Goal: Transaction & Acquisition: Purchase product/service

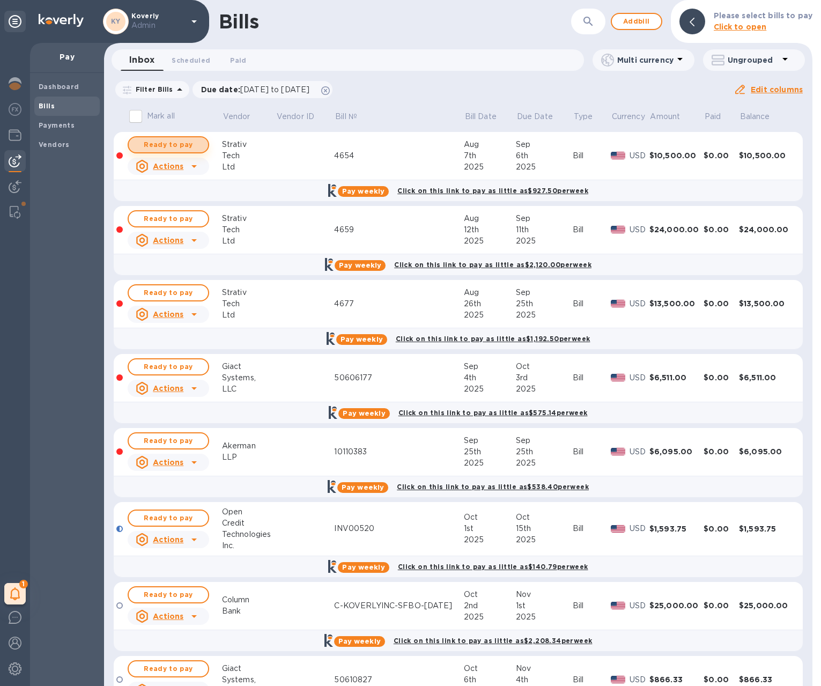
click at [180, 141] on span "Ready to pay" at bounding box center [168, 144] width 62 height 13
click at [176, 144] on span "Ready to pay" at bounding box center [168, 144] width 62 height 13
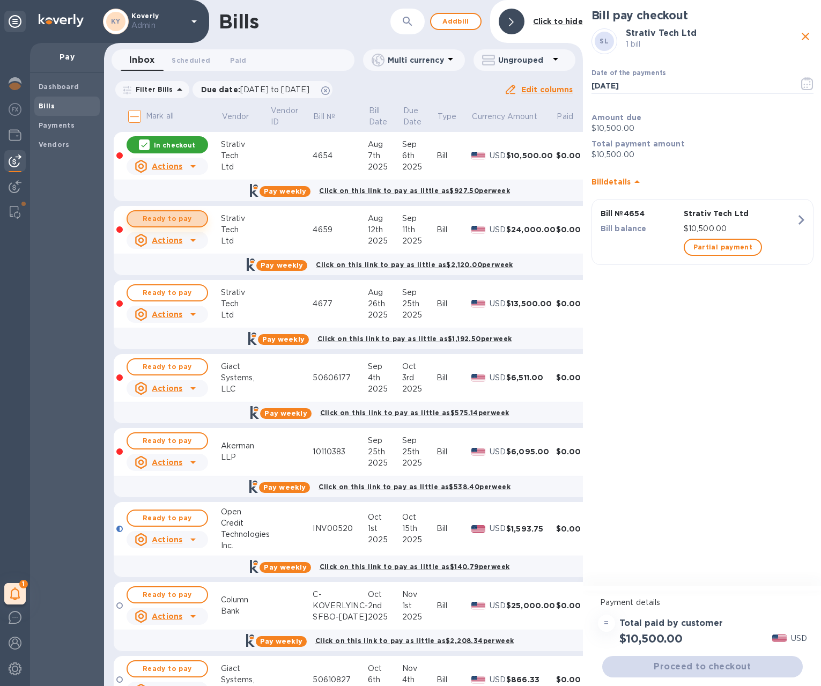
click at [172, 215] on span "Ready to pay" at bounding box center [167, 218] width 62 height 13
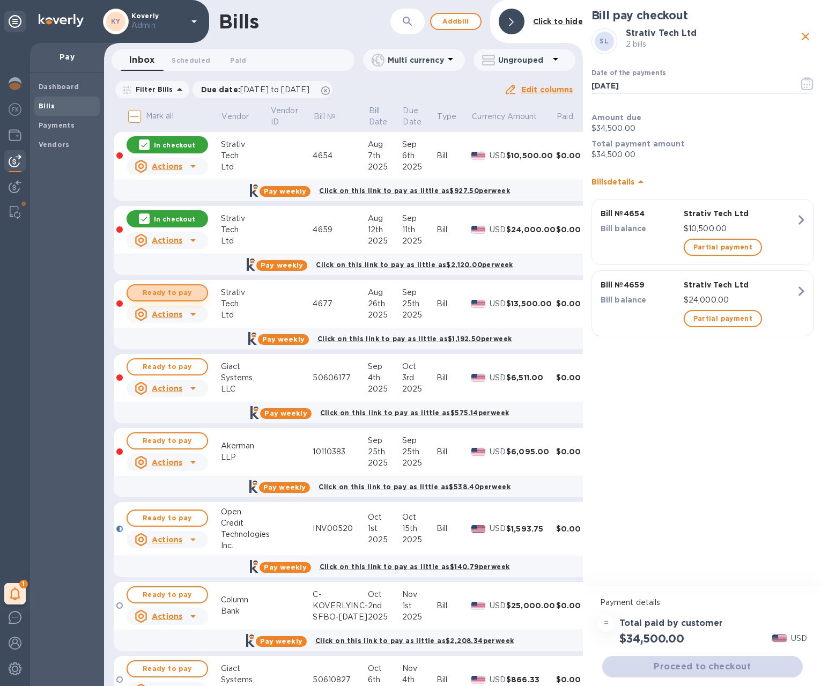
click at [171, 292] on span "Ready to pay" at bounding box center [167, 292] width 62 height 13
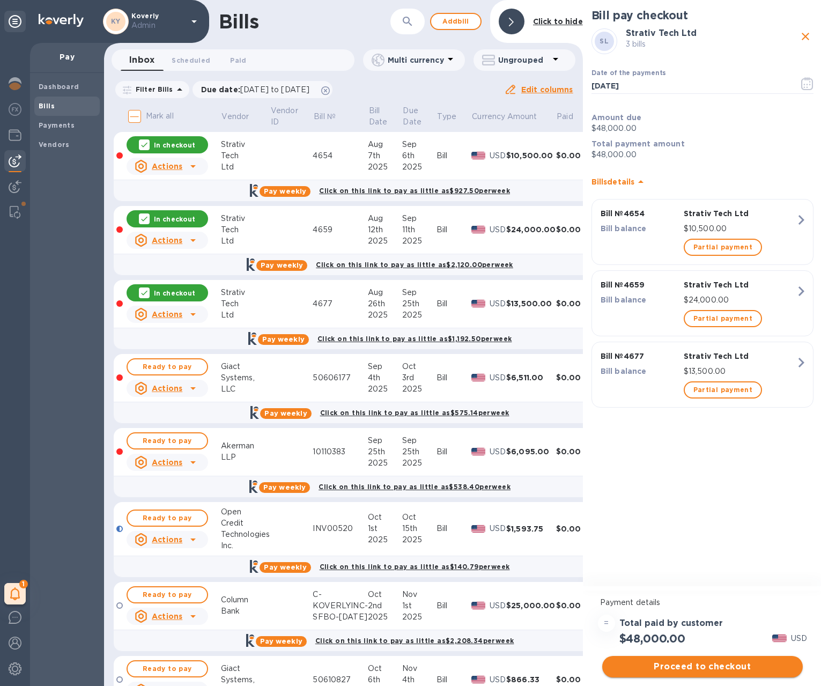
click at [710, 670] on span "Proceed to checkout" at bounding box center [702, 666] width 183 height 13
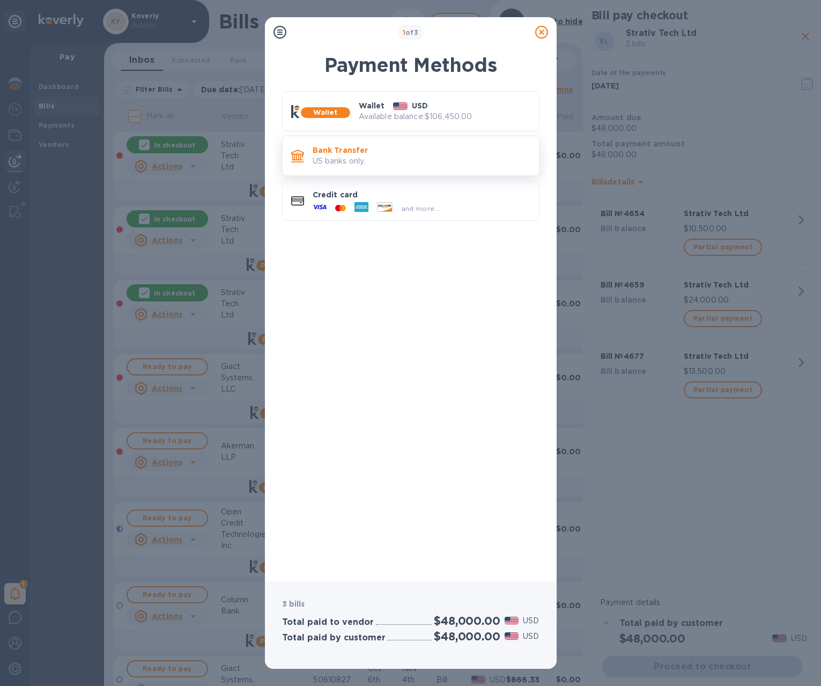
click at [416, 168] on div "Bank Transfer US banks only." at bounding box center [421, 156] width 226 height 31
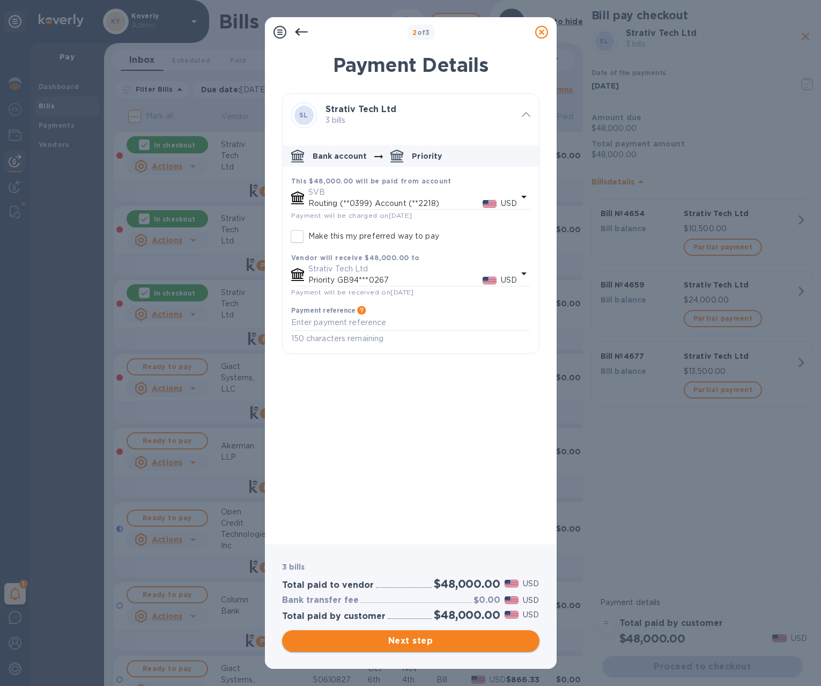
click at [424, 638] on span "Next step" at bounding box center [411, 641] width 240 height 13
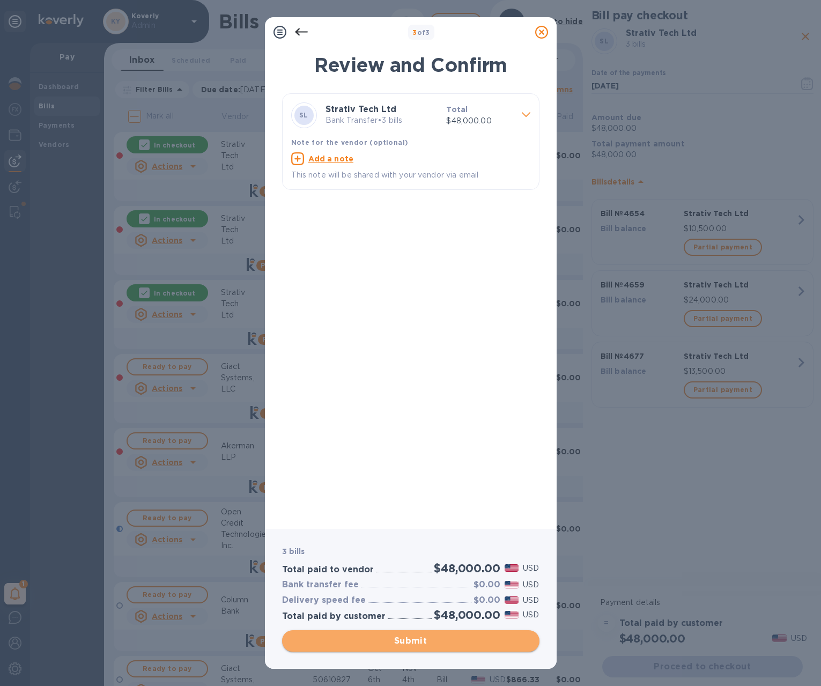
click at [415, 641] on span "Submit" at bounding box center [411, 641] width 240 height 13
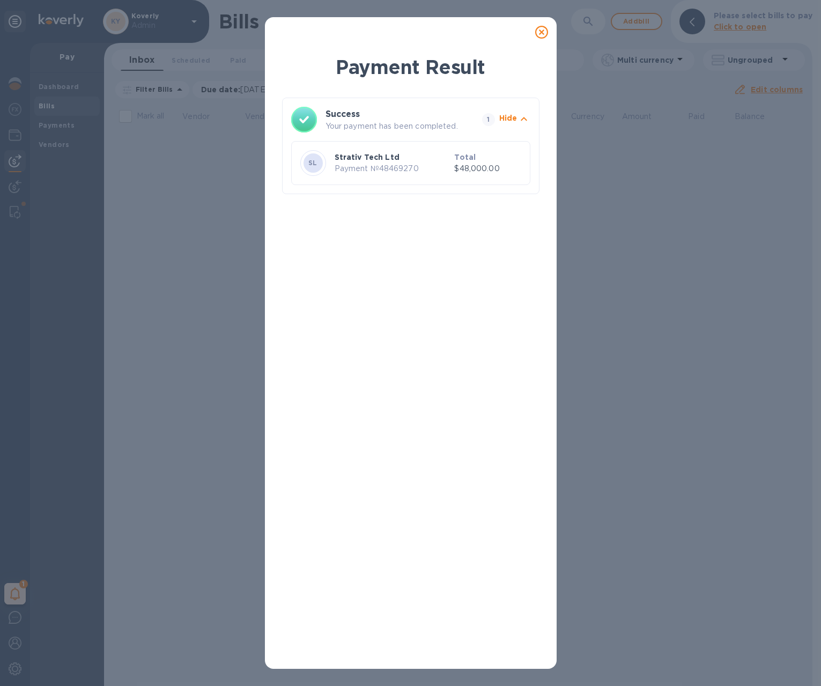
click at [544, 33] on icon at bounding box center [541, 32] width 13 height 13
